Goal: Transaction & Acquisition: Purchase product/service

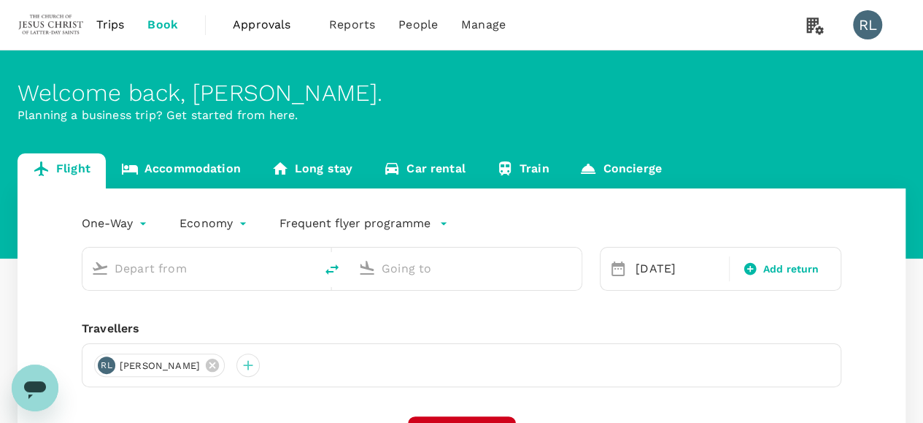
type input "Kuala Lumpur Intl (KUL)"
type input "Kuching Intl (KCH)"
type input "Kuala Lumpur Intl (KUL)"
type input "Kuching Intl (KCH)"
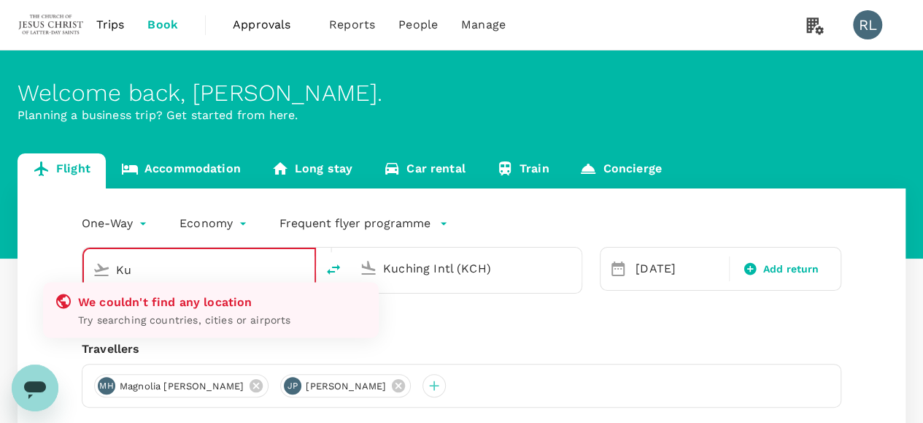
type input "K"
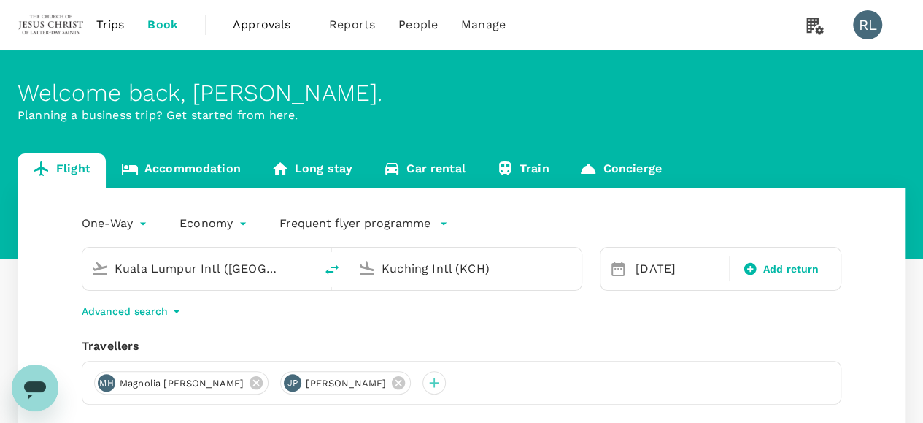
click at [250, 273] on input "Kuala Lumpur Intl (KUL)" at bounding box center [199, 268] width 169 height 23
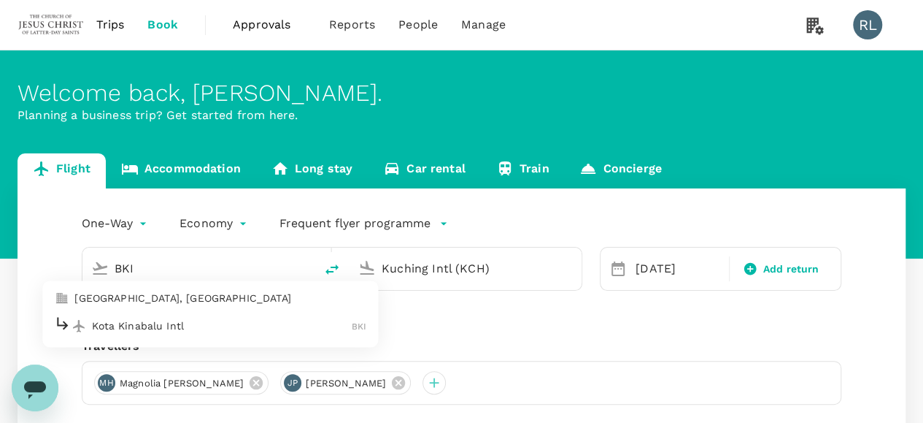
click at [134, 330] on p "Kota Kinabalu Intl" at bounding box center [222, 325] width 260 height 15
type input "Kota Kinabalu Intl (BKI)"
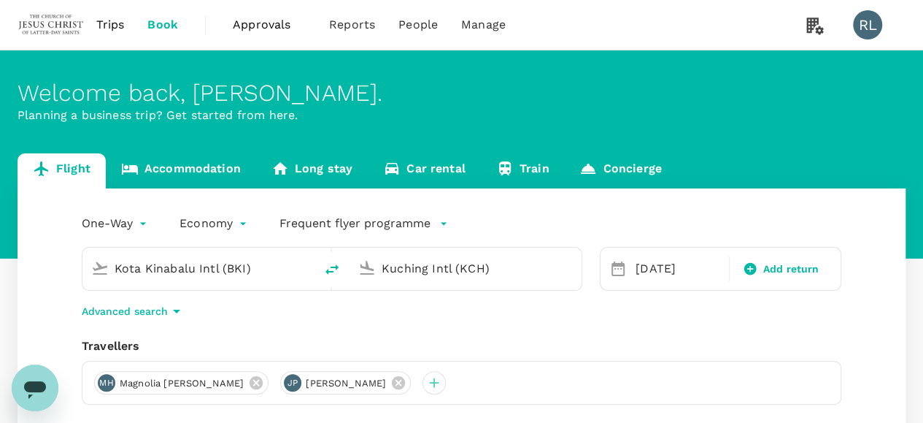
drag, startPoint x: 505, startPoint y: 269, endPoint x: 357, endPoint y: 268, distance: 148.2
click at [357, 268] on div "Kuching Intl (KCH)" at bounding box center [463, 266] width 220 height 32
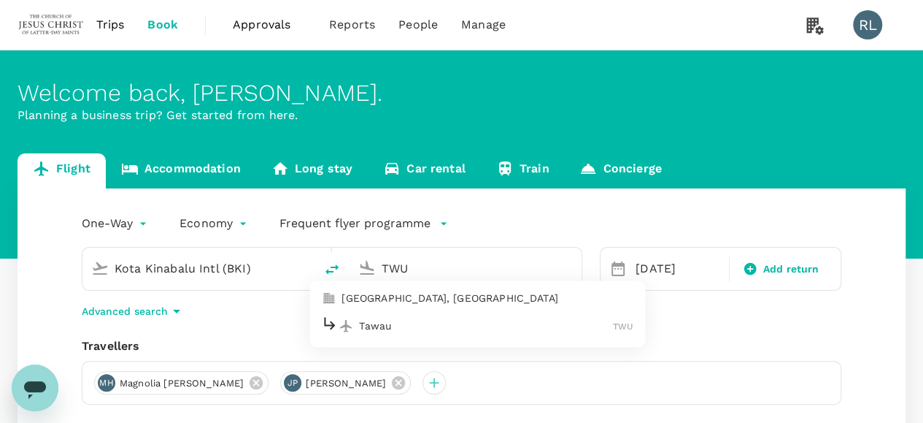
click at [386, 326] on p "Tawau" at bounding box center [486, 325] width 254 height 15
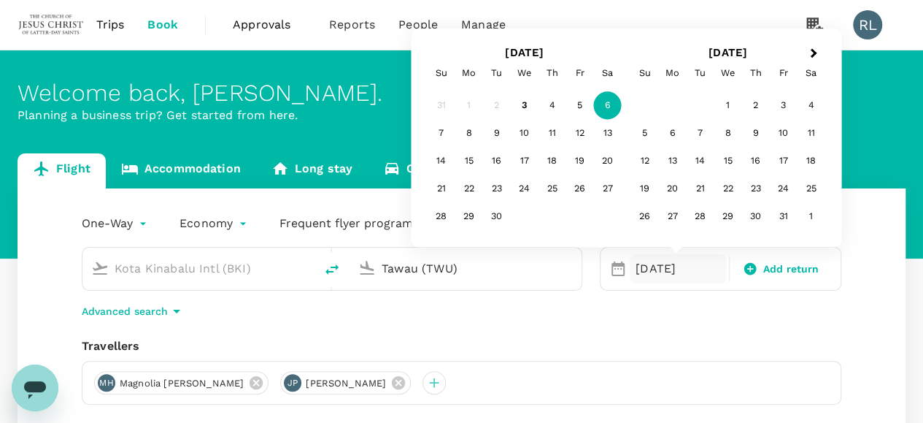
type input "Tawau (TWU)"
click at [698, 339] on div "Travellers" at bounding box center [462, 346] width 760 height 18
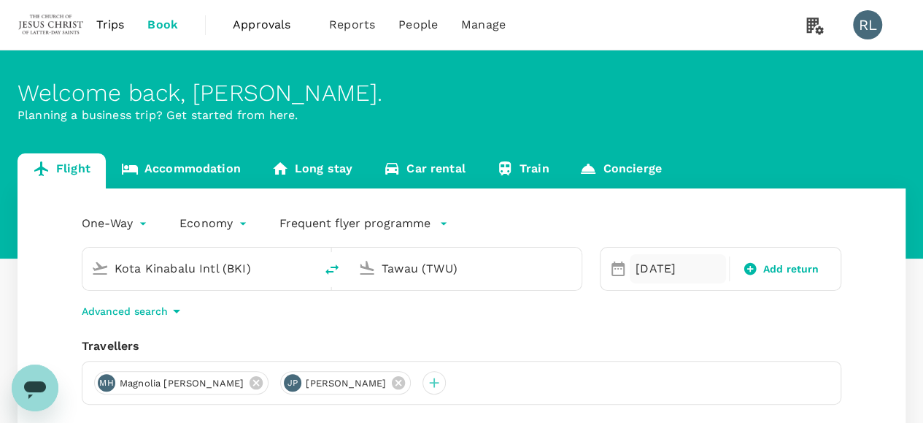
click at [672, 268] on div "06 Sep" at bounding box center [678, 268] width 96 height 29
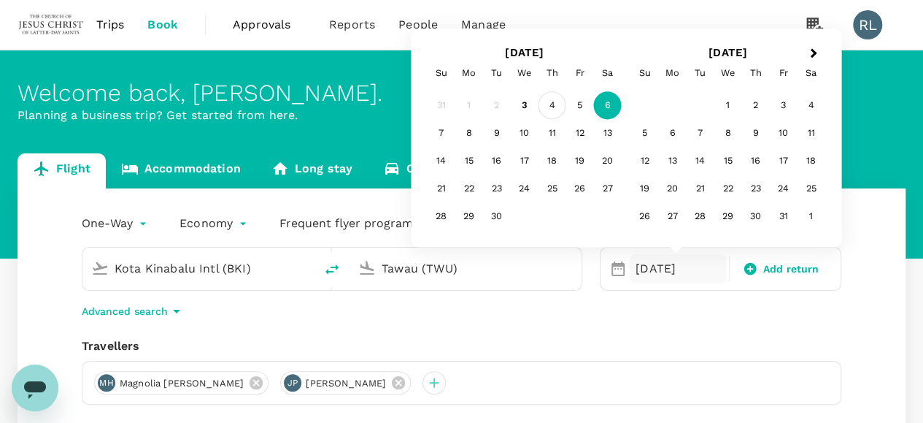
click at [551, 104] on div "4" at bounding box center [553, 106] width 28 height 28
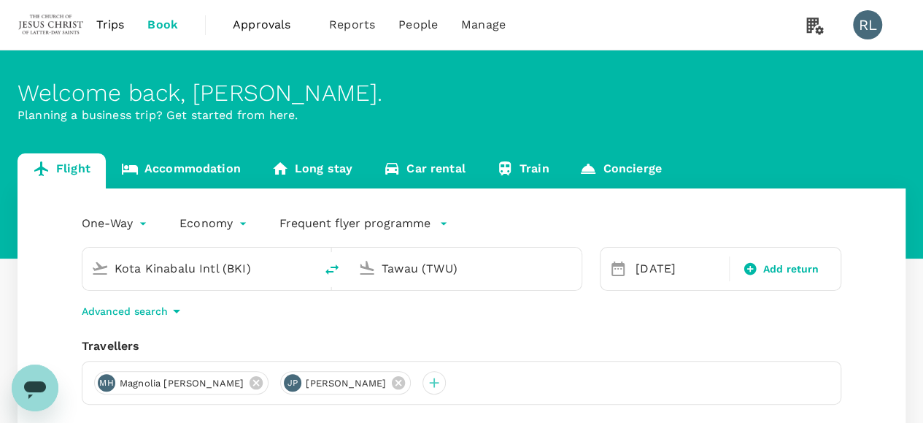
click at [628, 325] on div "One-Way oneway Economy economy Frequent flyer programme Kota Kinabalu Intl (BKI…" at bounding box center [462, 394] width 888 height 412
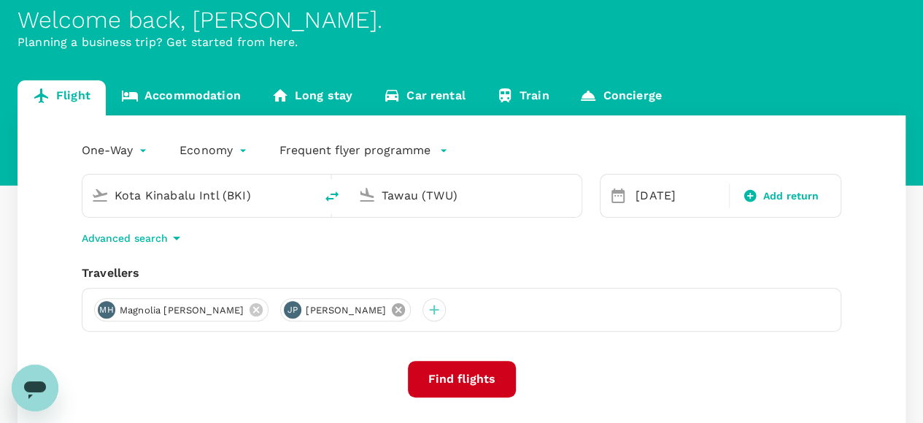
drag, startPoint x: 399, startPoint y: 309, endPoint x: 301, endPoint y: 320, distance: 98.5
click at [399, 309] on icon at bounding box center [398, 309] width 13 height 13
click at [250, 310] on icon at bounding box center [256, 309] width 13 height 13
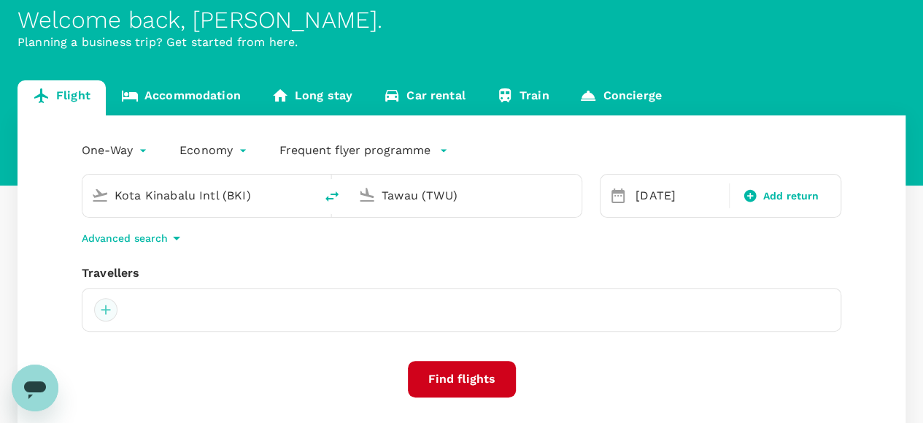
click at [104, 312] on div at bounding box center [105, 309] width 23 height 23
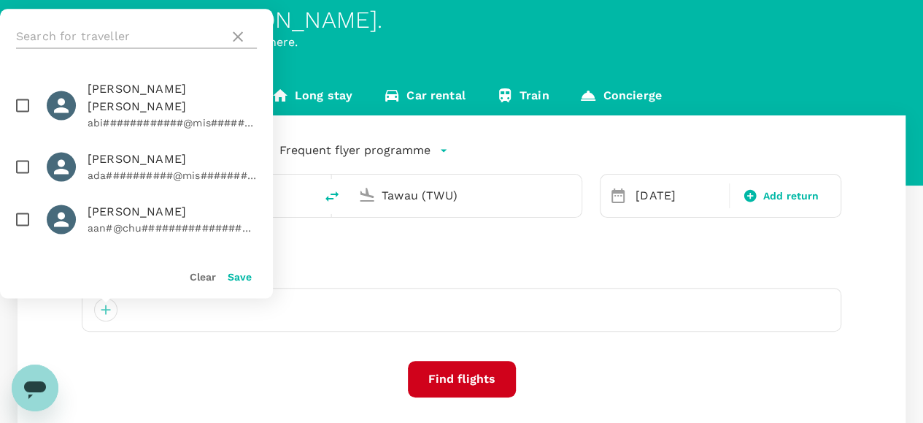
click at [124, 39] on input "text" at bounding box center [119, 36] width 207 height 23
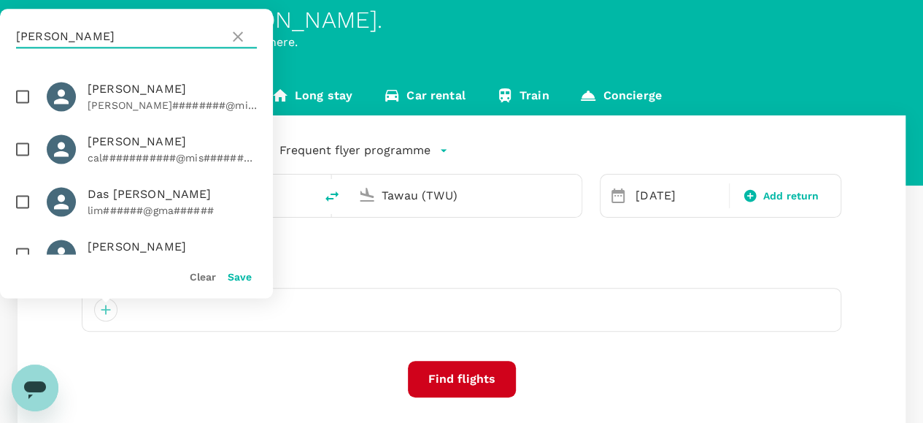
type input "ANN"
click at [25, 147] on input "checkbox" at bounding box center [22, 149] width 31 height 31
checkbox input "true"
click at [240, 275] on button "Save" at bounding box center [240, 277] width 24 height 12
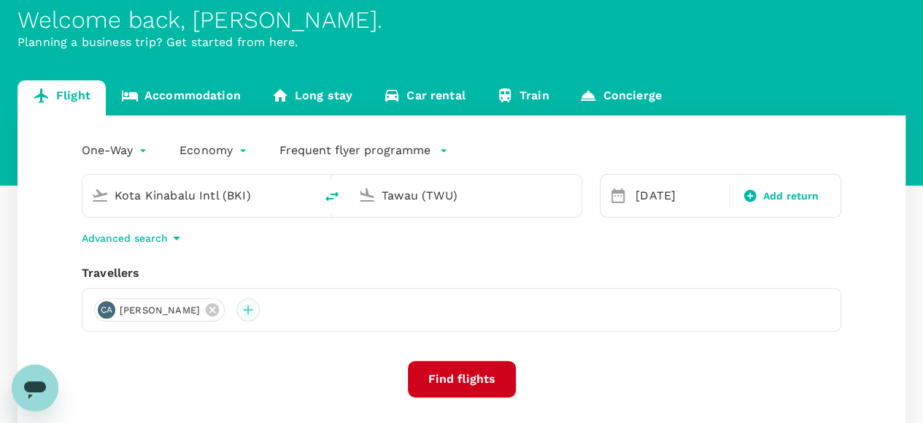
click at [260, 310] on div at bounding box center [247, 309] width 23 height 23
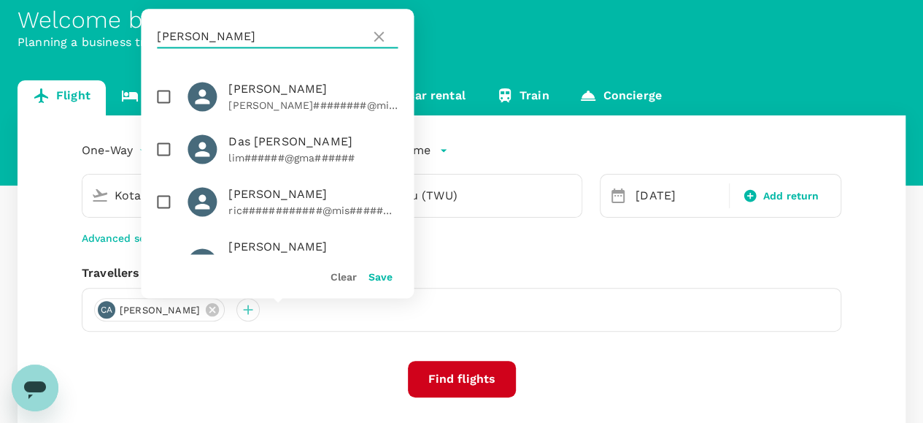
drag, startPoint x: 188, startPoint y: 36, endPoint x: 138, endPoint y: 28, distance: 50.9
click at [139, 28] on div "Welcome back , Robert Burnell . Planning a business trip? Get started from here…" at bounding box center [461, 252] width 923 height 550
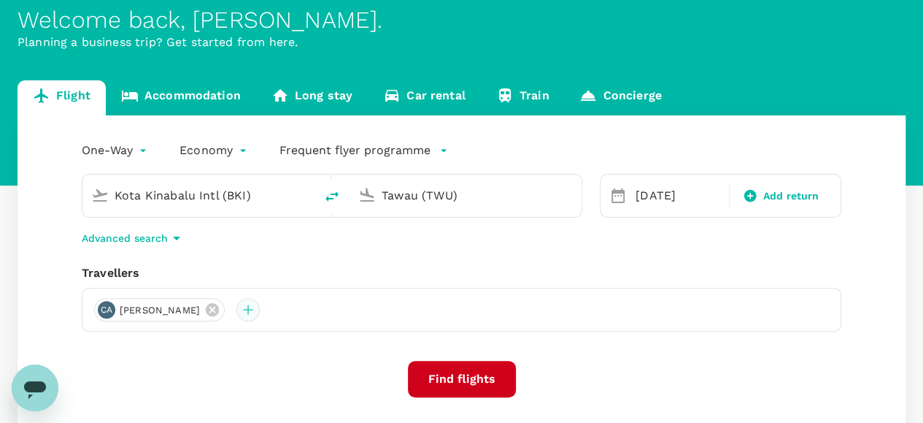
click at [260, 308] on div at bounding box center [247, 309] width 23 height 23
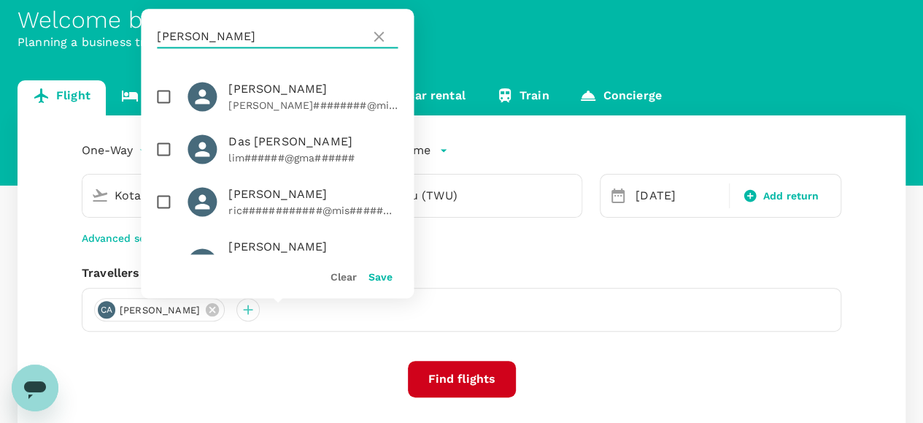
drag, startPoint x: 199, startPoint y: 28, endPoint x: 147, endPoint y: 36, distance: 52.3
click at [147, 36] on div "ANN" at bounding box center [277, 36] width 273 height 55
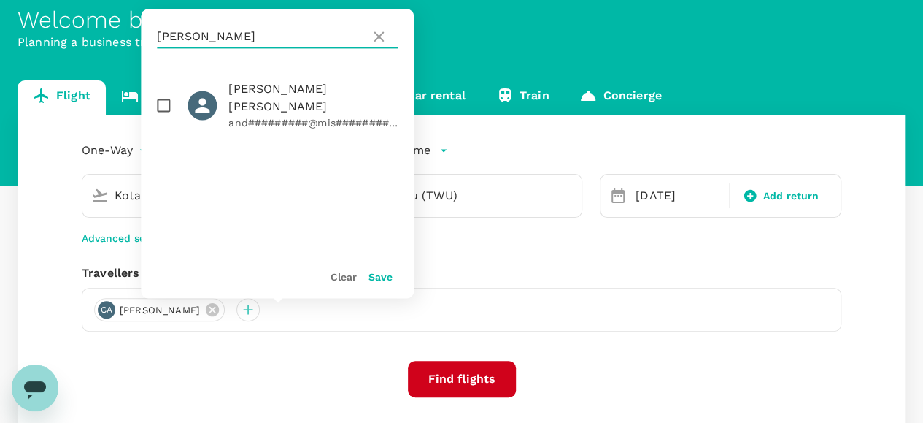
type input "WRIDE"
click at [162, 97] on input "checkbox" at bounding box center [163, 105] width 31 height 31
checkbox input "true"
click at [385, 279] on button "Save" at bounding box center [381, 277] width 24 height 12
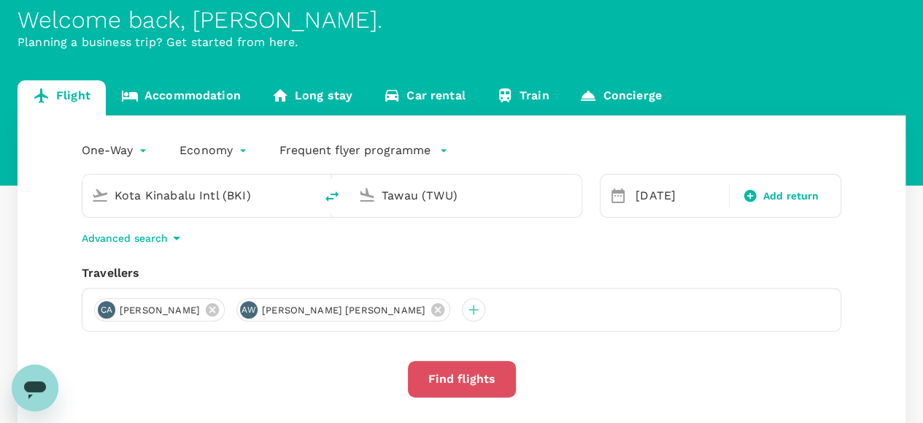
click at [467, 377] on button "Find flights" at bounding box center [462, 379] width 108 height 36
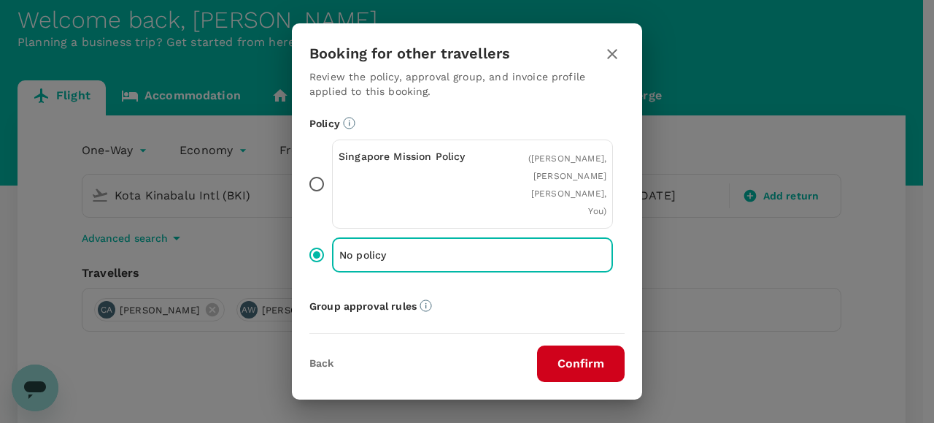
click at [582, 366] on button "Confirm" at bounding box center [581, 363] width 88 height 36
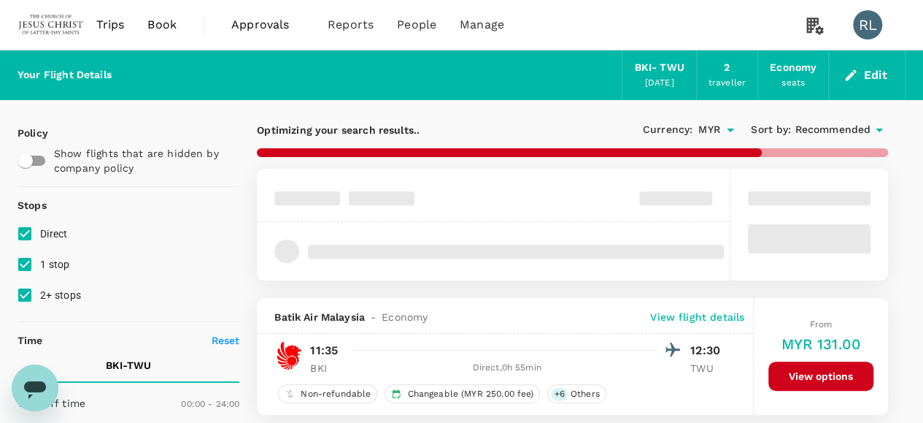
type input "540"
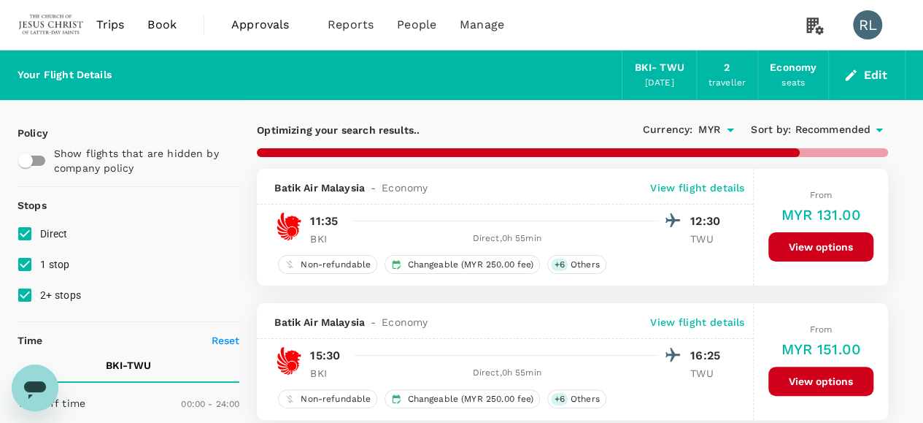
click at [831, 128] on span "Recommended" at bounding box center [833, 130] width 76 height 16
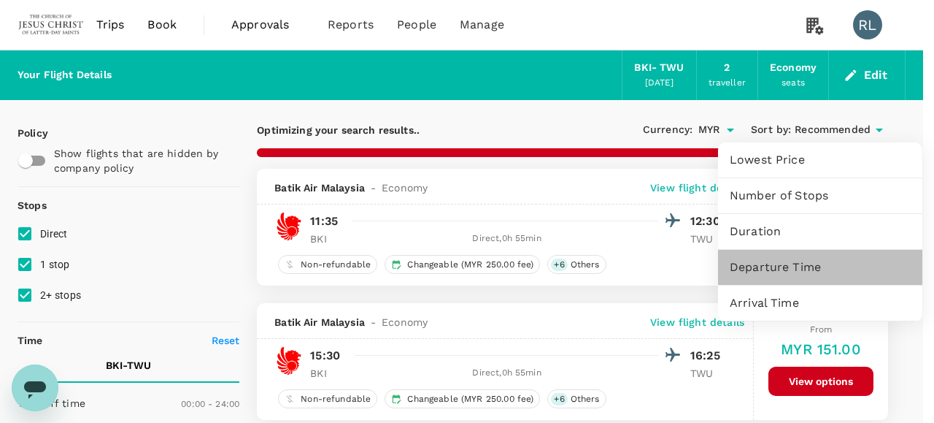
click at [794, 272] on span "Departure Time" at bounding box center [820, 267] width 181 height 18
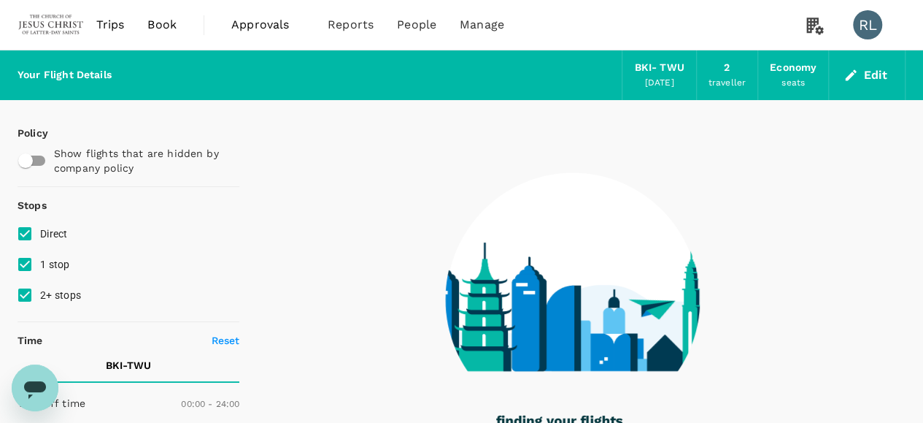
click at [22, 296] on input "2+ stops" at bounding box center [24, 295] width 31 height 31
checkbox input "false"
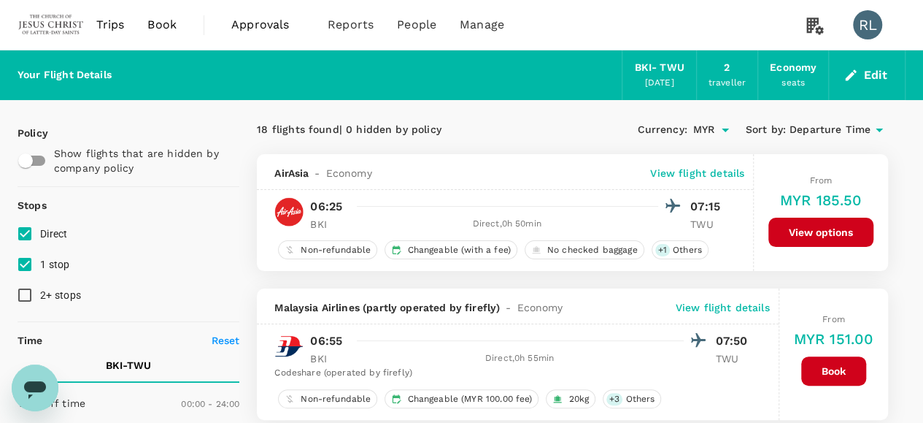
click at [20, 262] on input "1 stop" at bounding box center [24, 264] width 31 height 31
checkbox input "false"
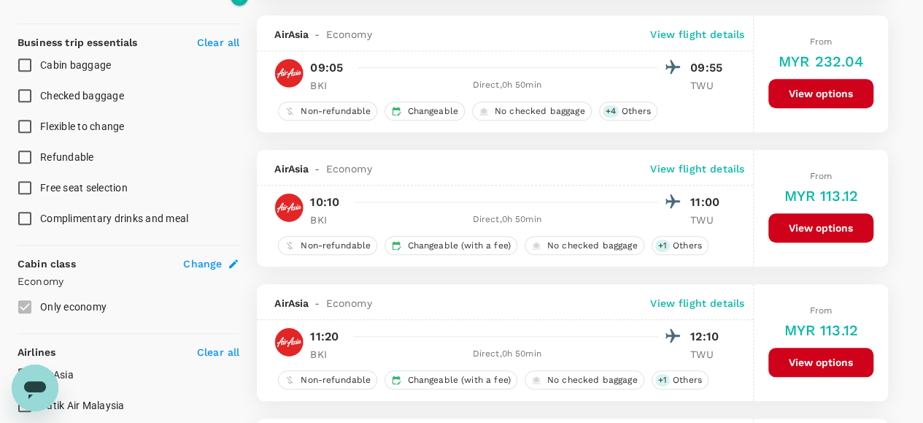
scroll to position [584, 0]
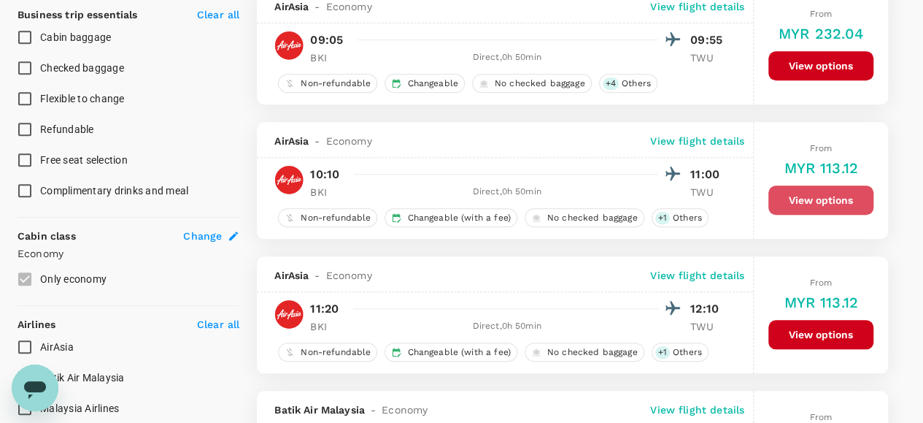
click at [820, 199] on button "View options" at bounding box center [821, 199] width 105 height 29
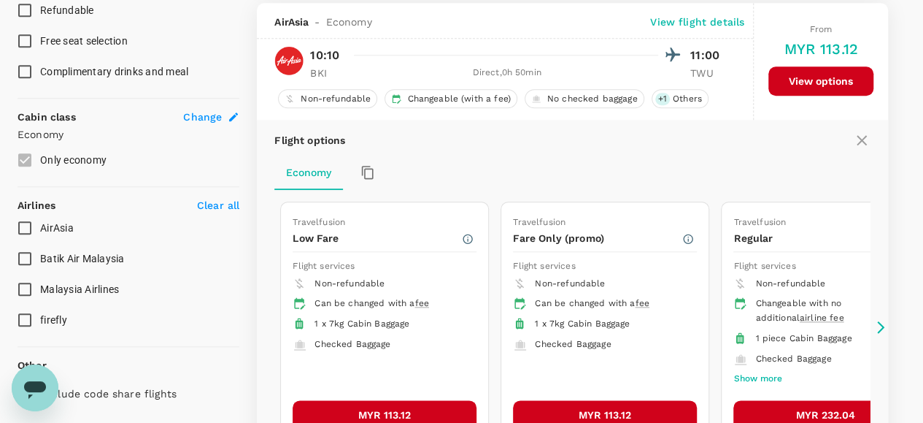
scroll to position [704, 0]
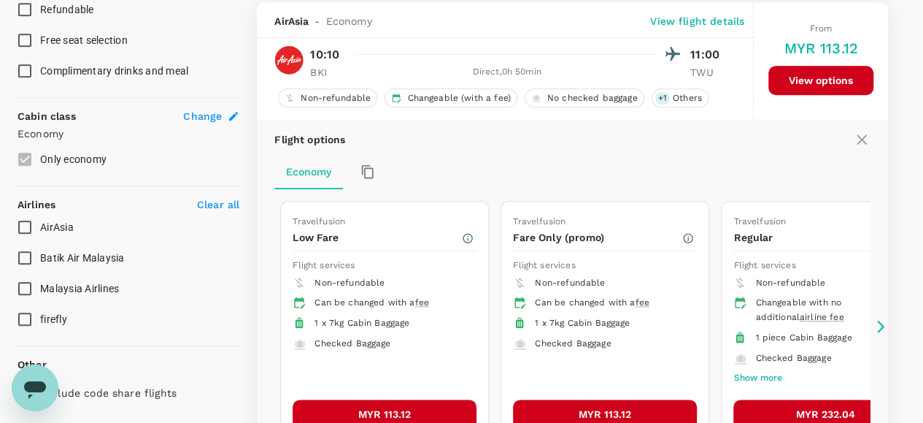
click at [391, 409] on button "MYR 113.12" at bounding box center [385, 413] width 184 height 29
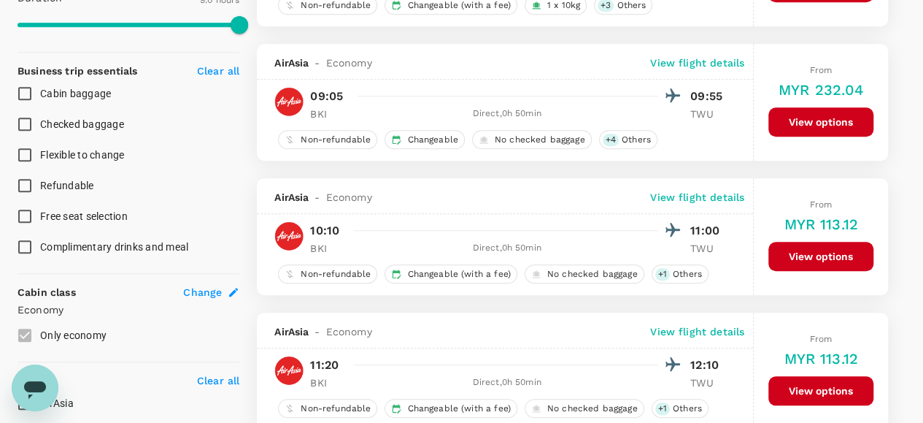
scroll to position [558, 0]
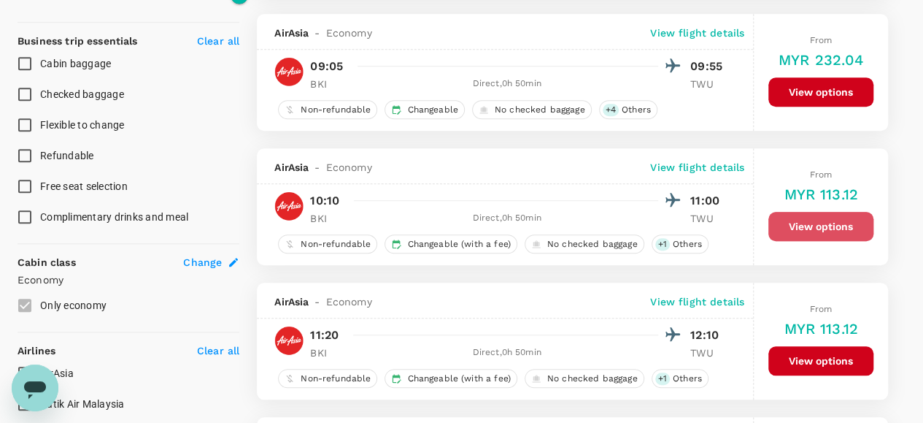
click at [831, 226] on button "View options" at bounding box center [821, 226] width 105 height 29
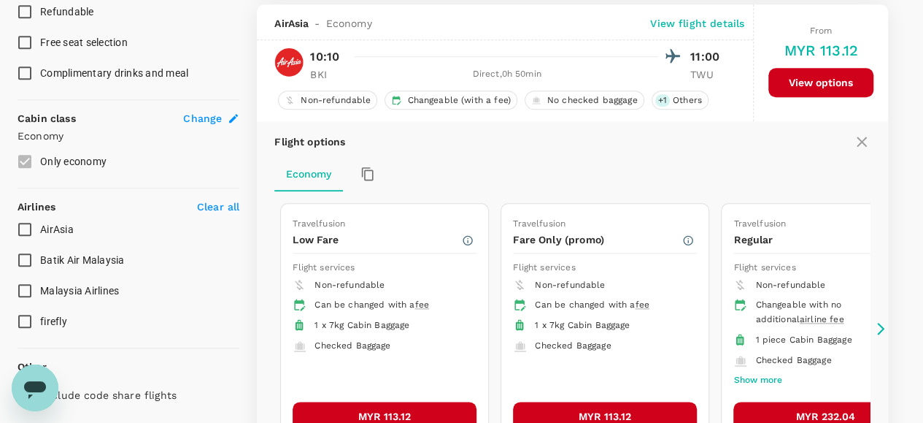
scroll to position [704, 0]
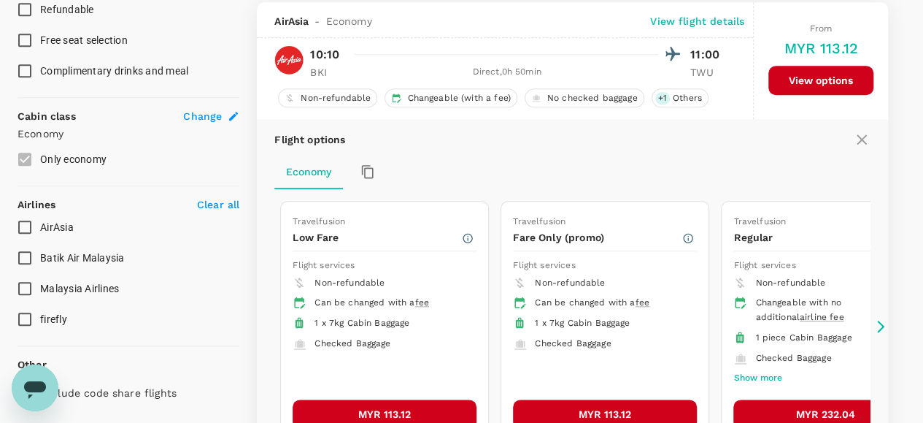
click at [368, 407] on button "MYR 113.12" at bounding box center [385, 413] width 184 height 29
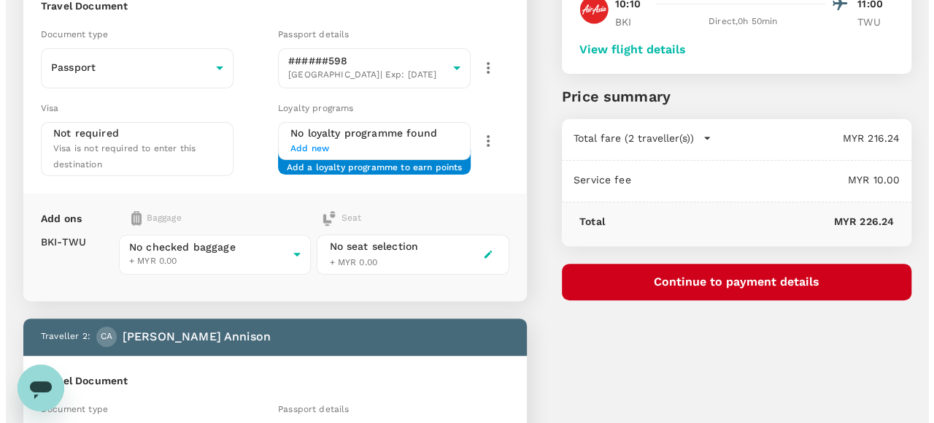
scroll to position [146, 0]
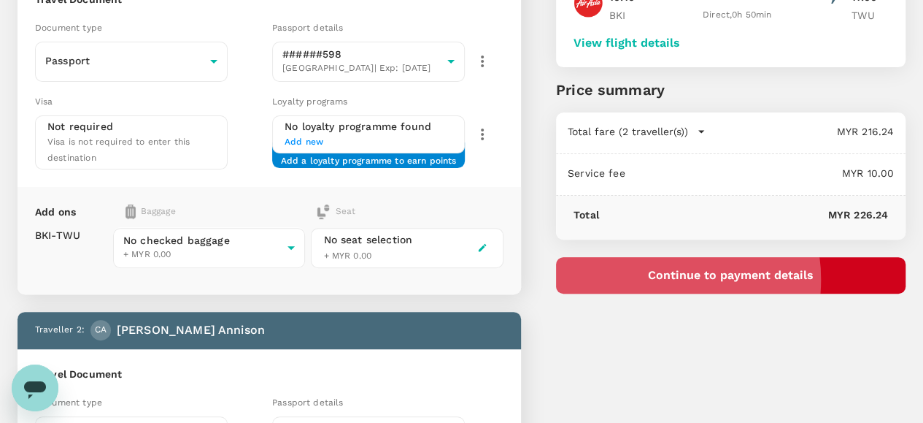
click at [743, 279] on button "Continue to payment details" at bounding box center [731, 275] width 350 height 36
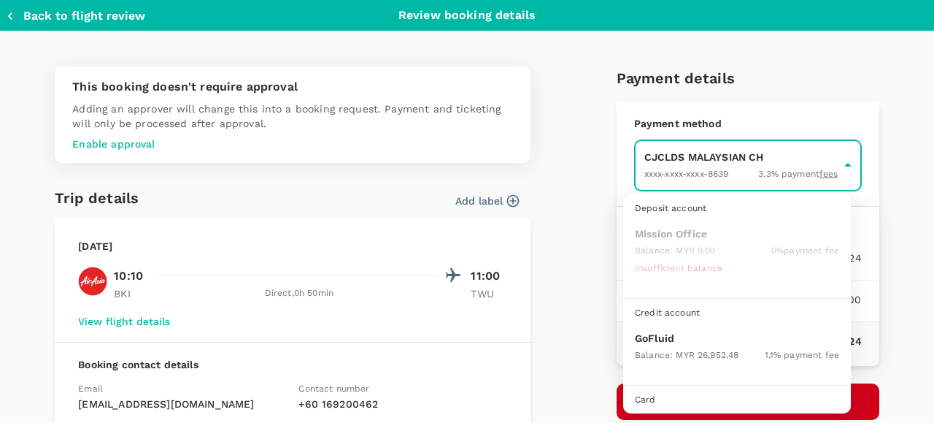
click at [699, 169] on body "Back to flight results Flight review Traveller(s) Traveller 1 : AW Anders Paulo…" at bounding box center [467, 348] width 934 height 988
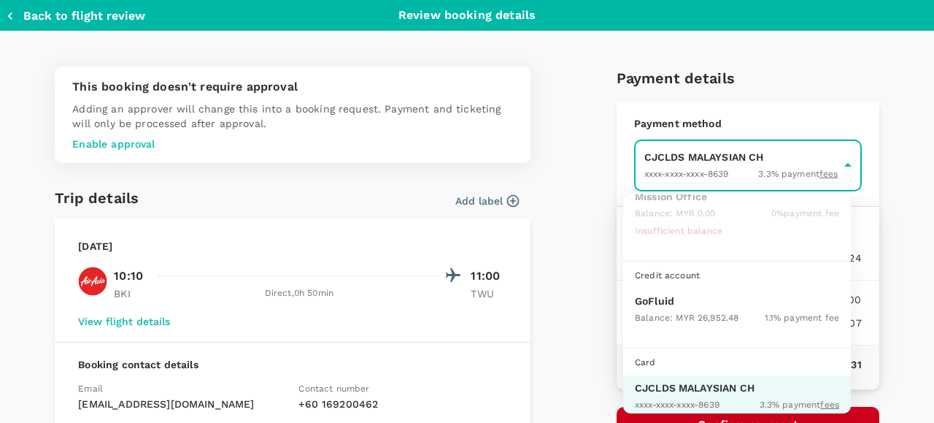
click at [660, 302] on p "GoFluid" at bounding box center [737, 300] width 204 height 15
type input "9b357727-6904-47bd-a44e-9a56bf7dfc7a"
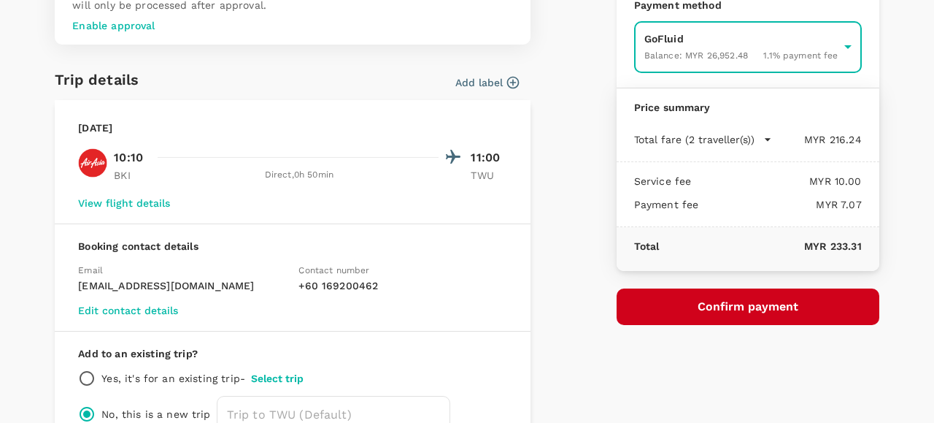
scroll to position [146, 0]
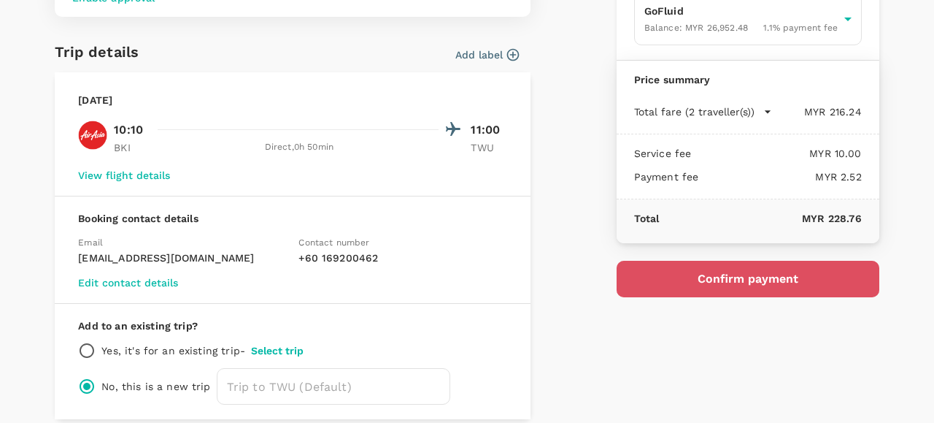
click at [689, 277] on button "Confirm payment" at bounding box center [748, 279] width 263 height 36
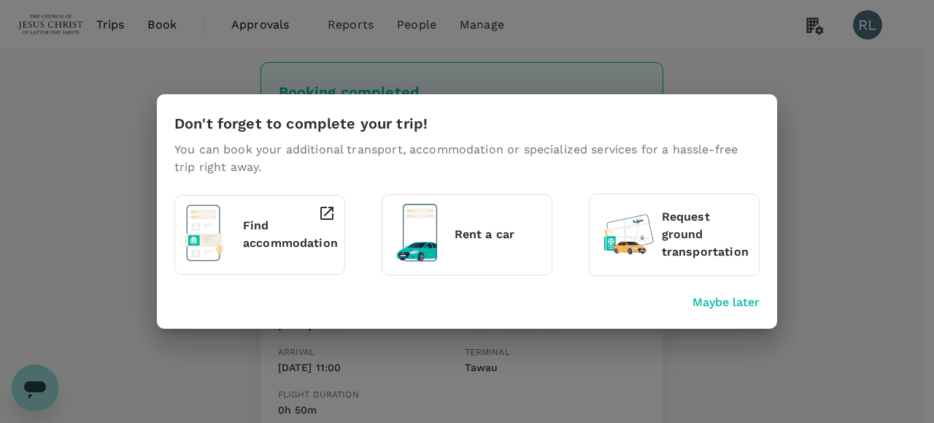
click at [123, 93] on div "Don't forget to complete your trip! You can book your additional transport, acc…" at bounding box center [467, 211] width 934 height 423
click at [732, 299] on p "Maybe later" at bounding box center [726, 302] width 67 height 18
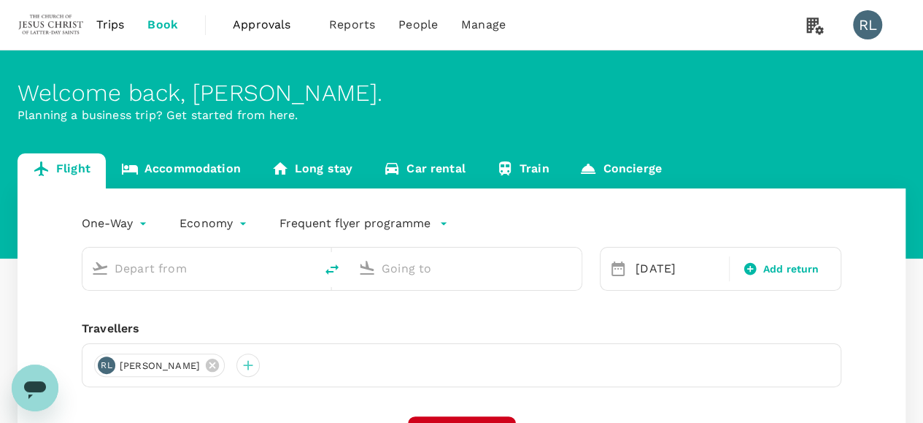
type input "Kota Kinabalu Intl (BKI)"
type input "Tawau (TWU)"
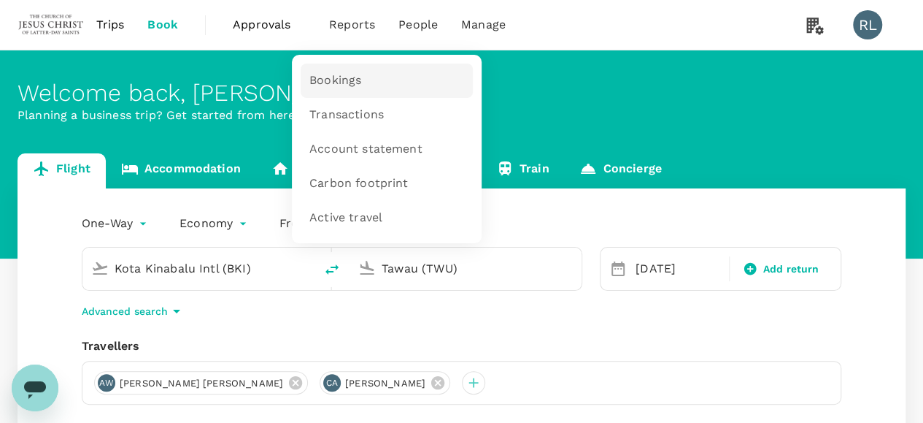
click at [342, 78] on span "Bookings" at bounding box center [335, 80] width 52 height 17
